Goal: Task Accomplishment & Management: Manage account settings

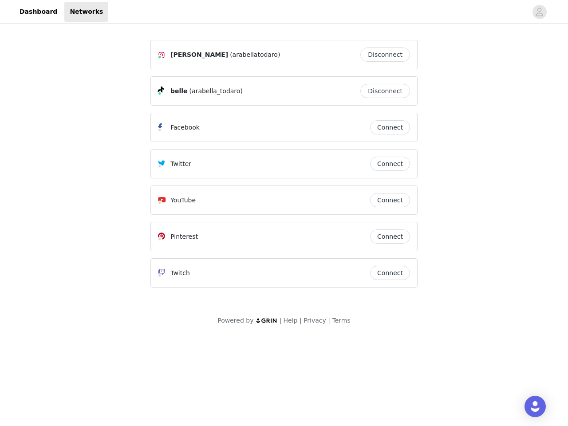
click at [284, 168] on div "Twitter" at bounding box center [264, 164] width 212 height 11
click at [284, 12] on div at bounding box center [317, 12] width 419 height 20
click at [540, 12] on icon "avatar" at bounding box center [539, 12] width 8 height 14
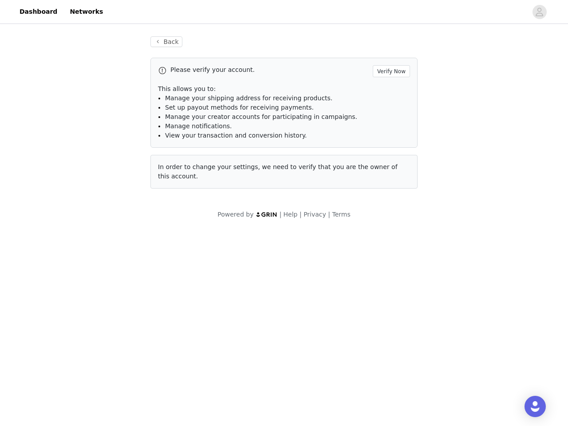
click at [388, 91] on p "This allows you to:" at bounding box center [284, 88] width 252 height 9
click at [390, 127] on li "Manage notifications." at bounding box center [287, 126] width 245 height 9
